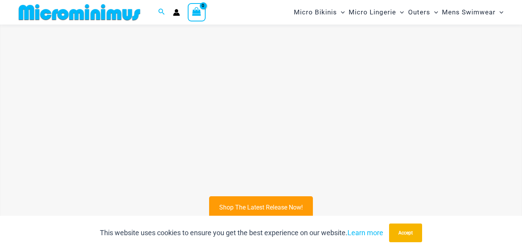
scroll to position [265, 0]
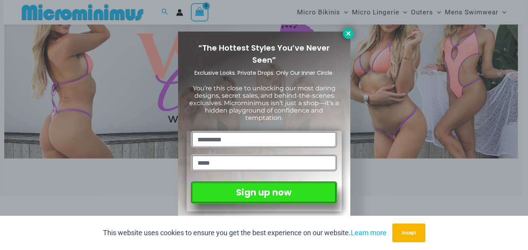
click at [347, 33] on icon at bounding box center [348, 33] width 7 height 7
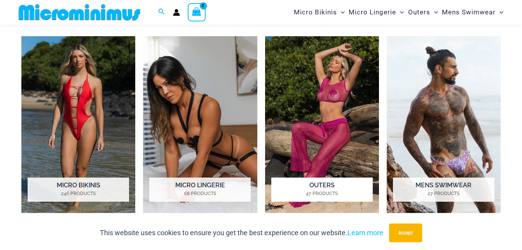
scroll to position [537, 0]
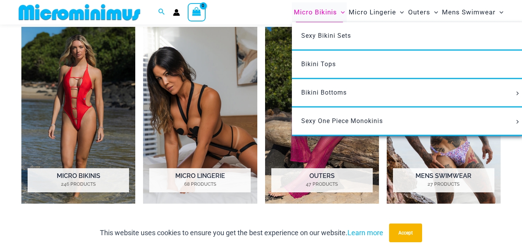
click at [310, 10] on span "Micro Bikinis" at bounding box center [315, 12] width 43 height 20
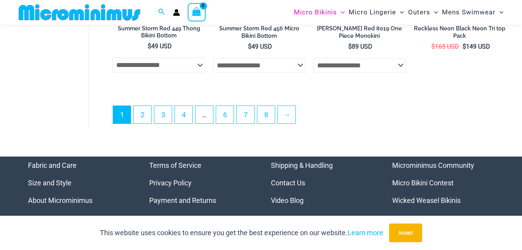
scroll to position [1937, 0]
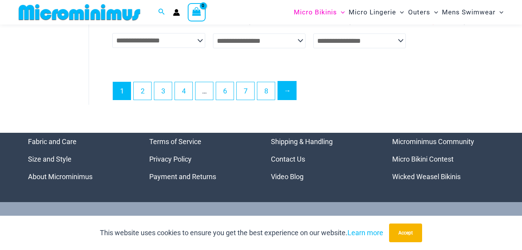
click at [294, 98] on link "→" at bounding box center [287, 90] width 18 height 18
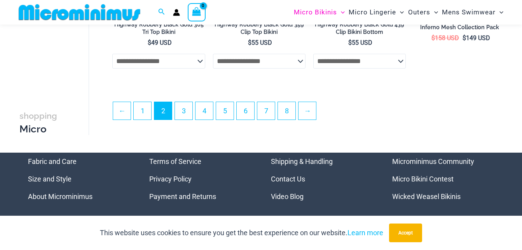
scroll to position [1742, 0]
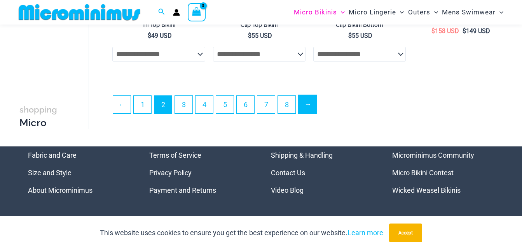
click at [315, 107] on link "→" at bounding box center [308, 104] width 18 height 18
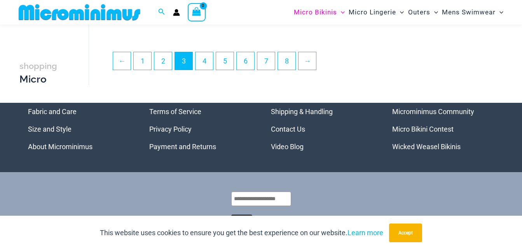
scroll to position [1788, 0]
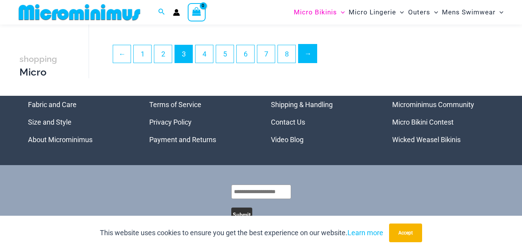
click at [313, 61] on link "→" at bounding box center [308, 53] width 18 height 18
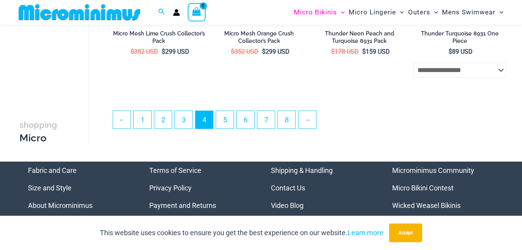
scroll to position [1711, 0]
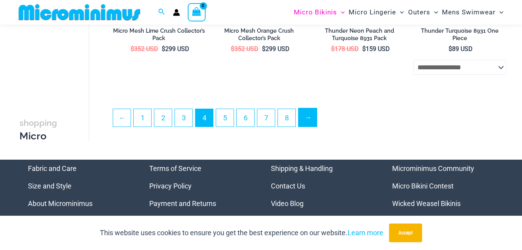
click at [316, 118] on link "→" at bounding box center [308, 117] width 18 height 18
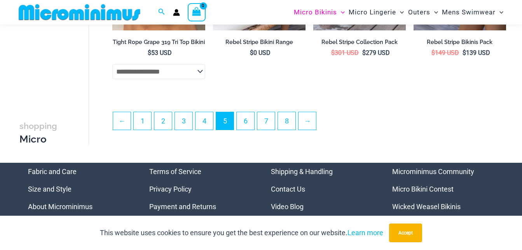
scroll to position [1742, 0]
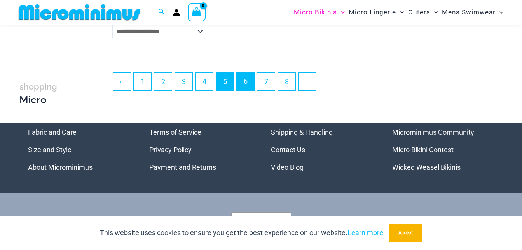
click at [250, 87] on link "6" at bounding box center [245, 81] width 17 height 18
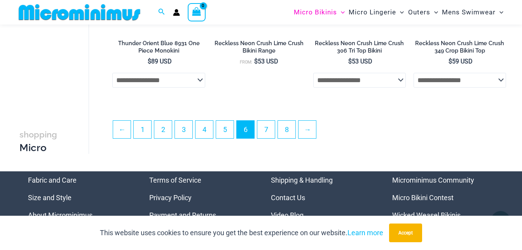
scroll to position [1704, 0]
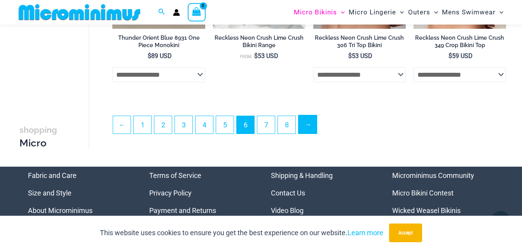
click at [313, 127] on link "→" at bounding box center [308, 124] width 18 height 18
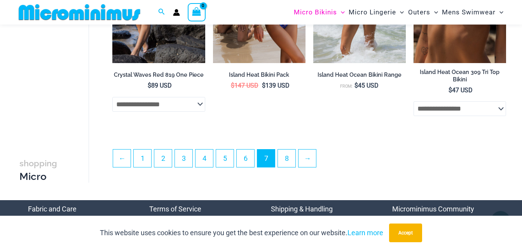
scroll to position [1670, 0]
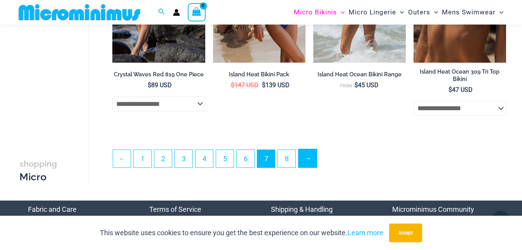
click at [305, 163] on link "→" at bounding box center [308, 158] width 18 height 18
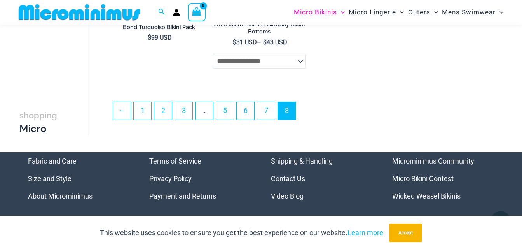
scroll to position [1322, 0]
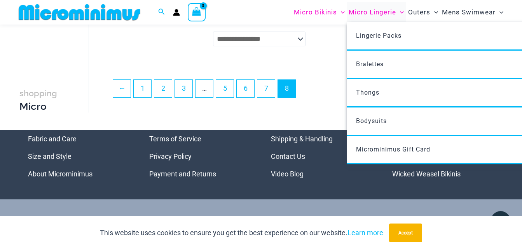
click at [362, 12] on span "Micro Lingerie" at bounding box center [372, 12] width 47 height 20
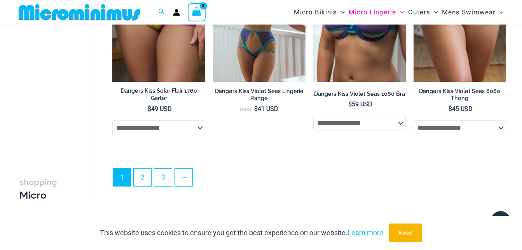
scroll to position [1781, 0]
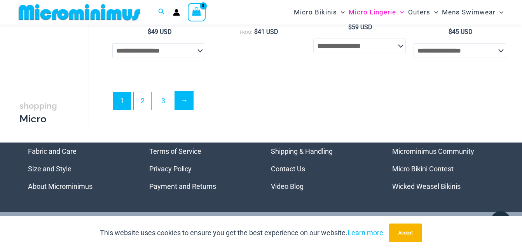
click at [185, 107] on link "→" at bounding box center [184, 100] width 18 height 18
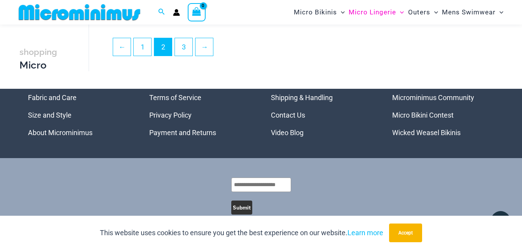
scroll to position [1788, 0]
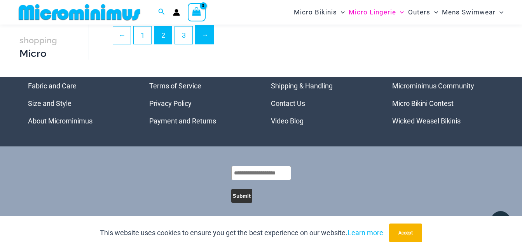
click at [205, 33] on link "→" at bounding box center [205, 35] width 18 height 18
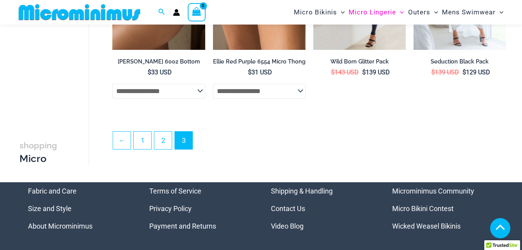
scroll to position [188, 0]
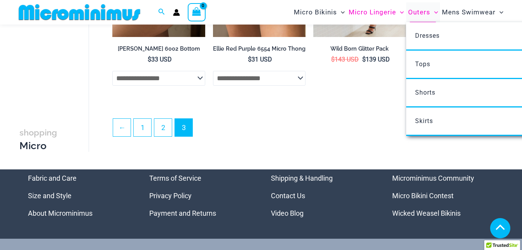
click at [416, 11] on span "Outers" at bounding box center [419, 12] width 22 height 20
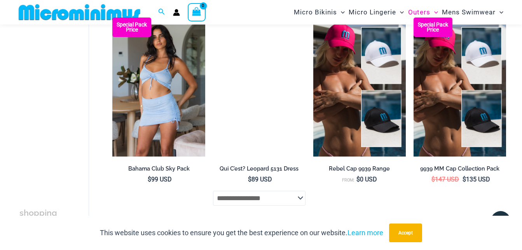
scroll to position [1749, 0]
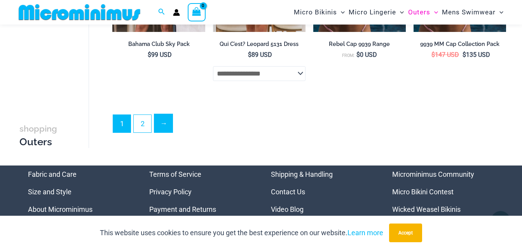
click at [166, 132] on link "→" at bounding box center [163, 123] width 18 height 18
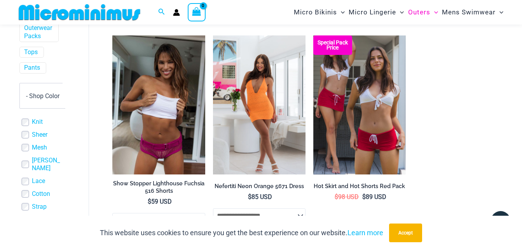
scroll to position [266, 0]
